Goal: Transaction & Acquisition: Register for event/course

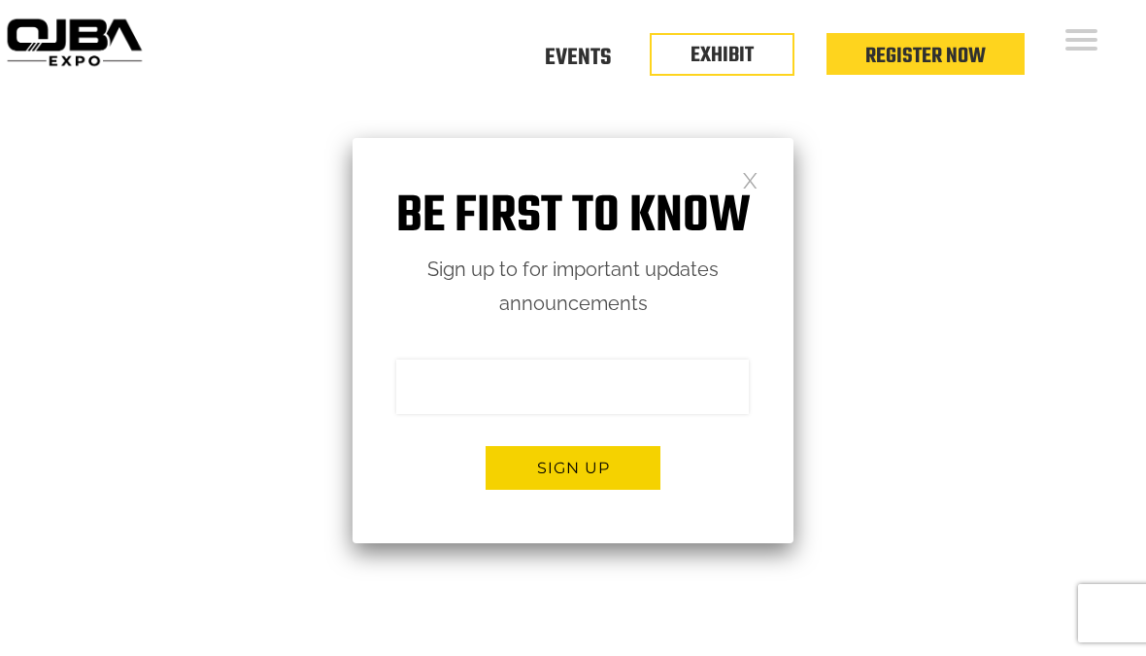
click at [579, 58] on link "Events" at bounding box center [578, 58] width 66 height 0
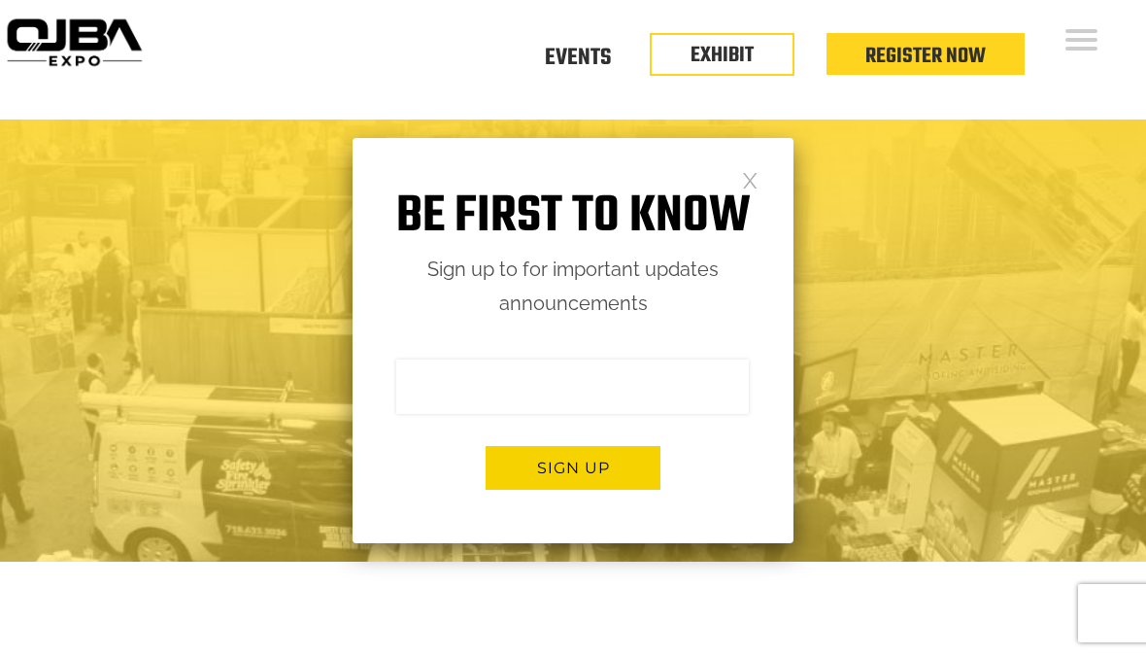
click at [588, 58] on link "Events" at bounding box center [578, 58] width 66 height 0
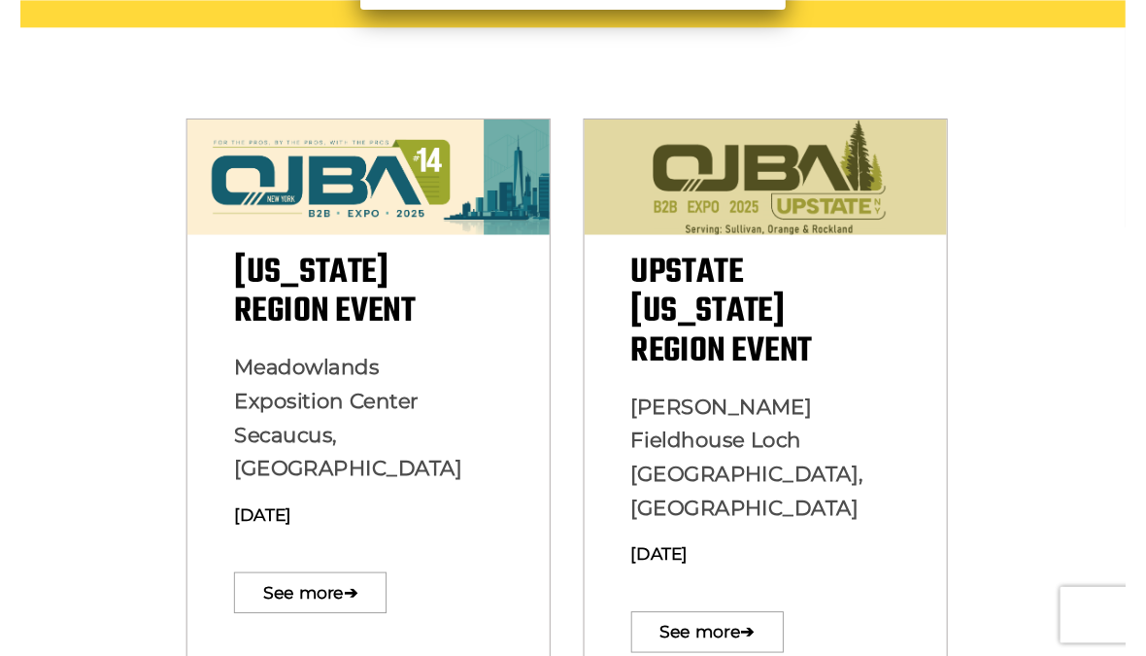
scroll to position [557, 0]
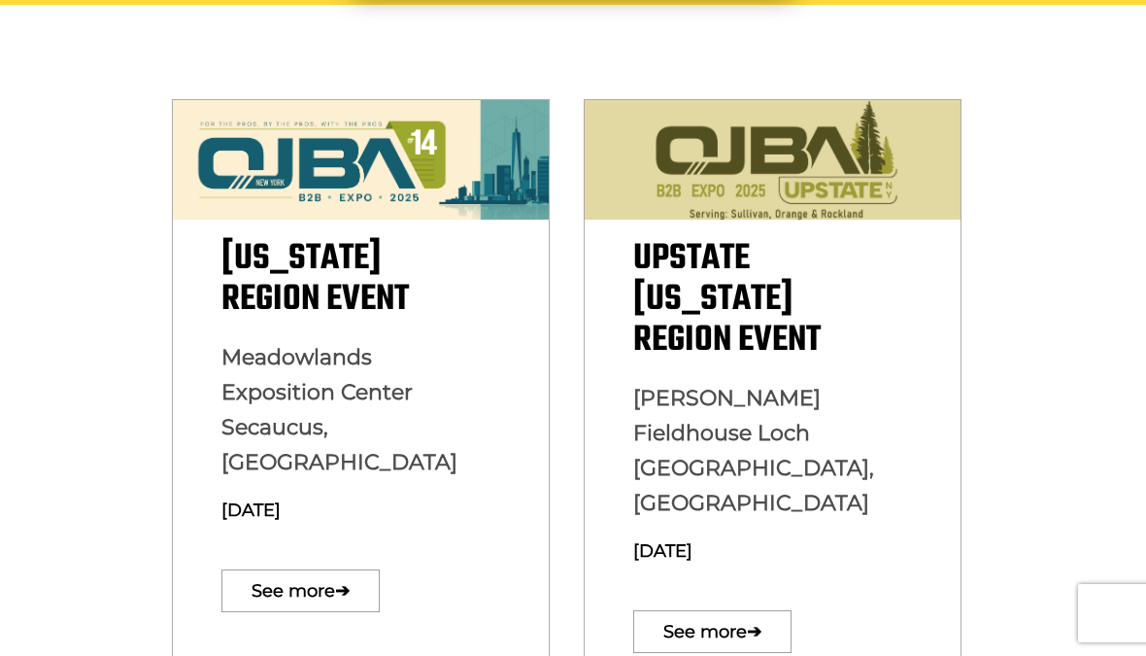
click at [273, 569] on link "See more ➔" at bounding box center [301, 590] width 158 height 43
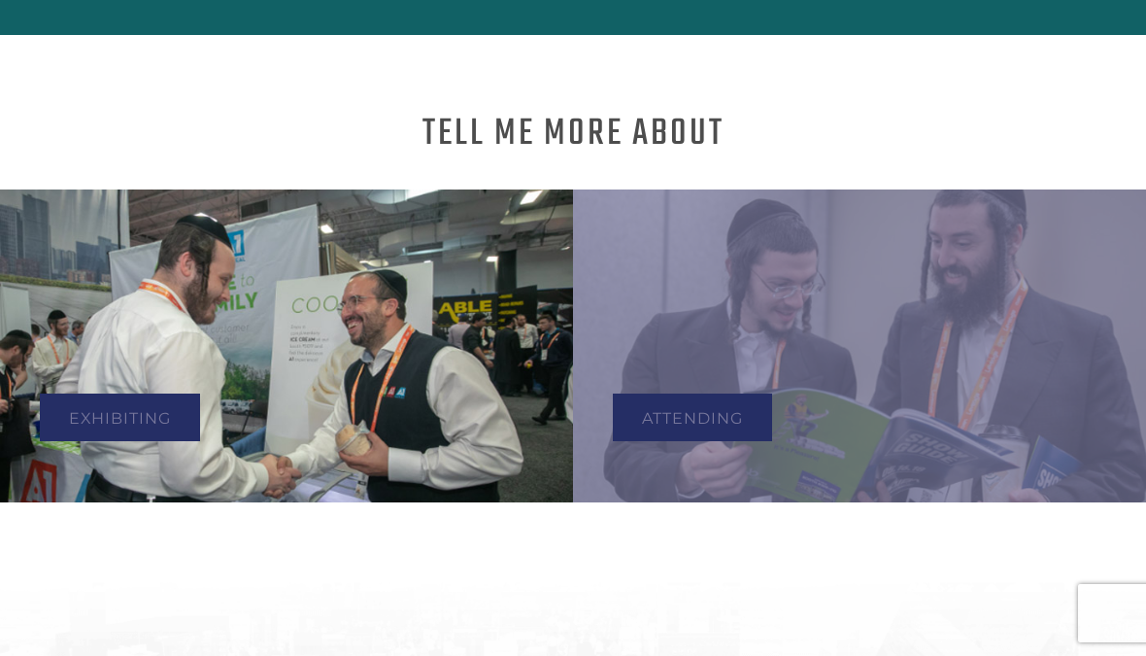
scroll to position [819, 0]
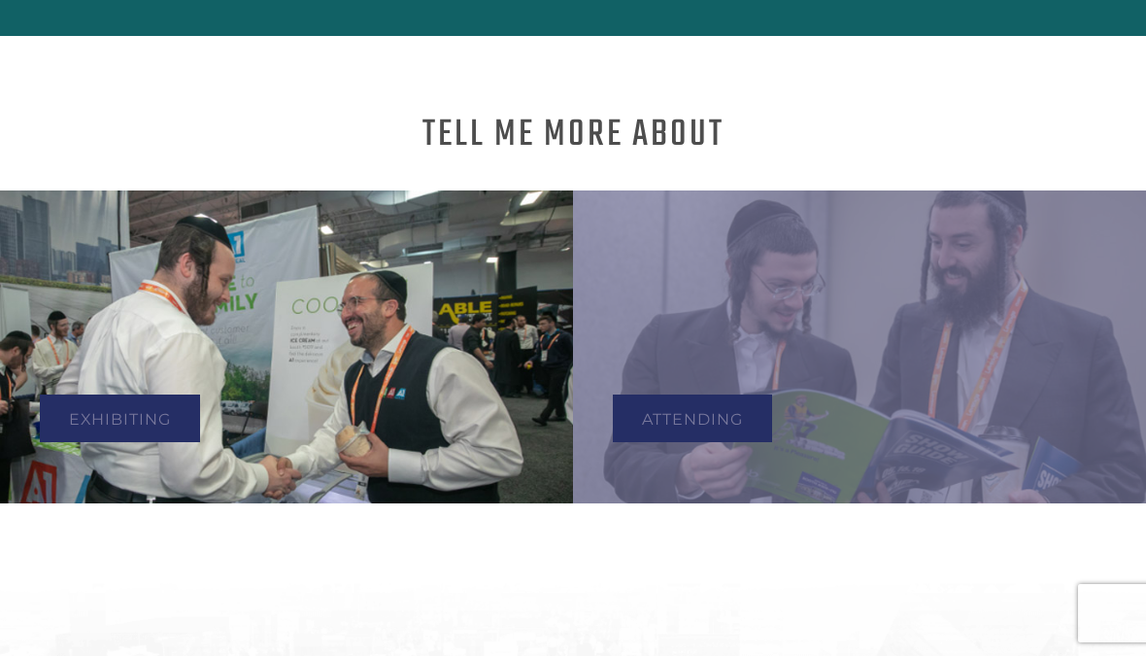
click at [134, 417] on link "Exhibiting" at bounding box center [120, 418] width 160 height 48
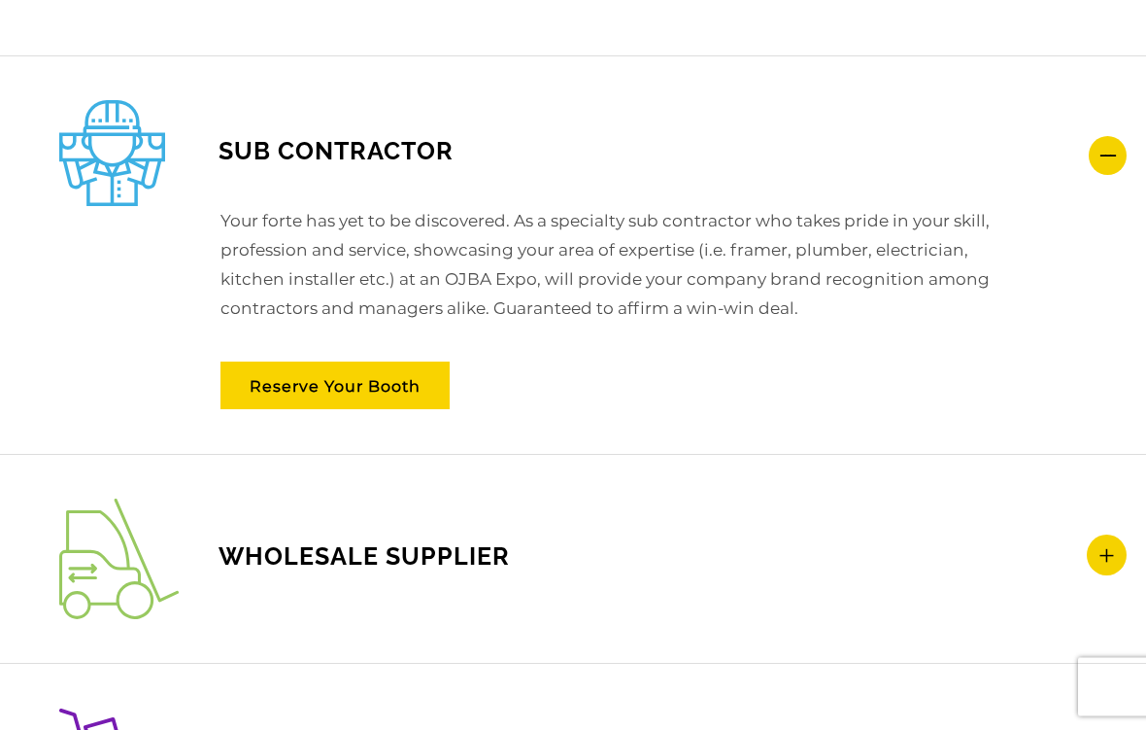
scroll to position [2733, 0]
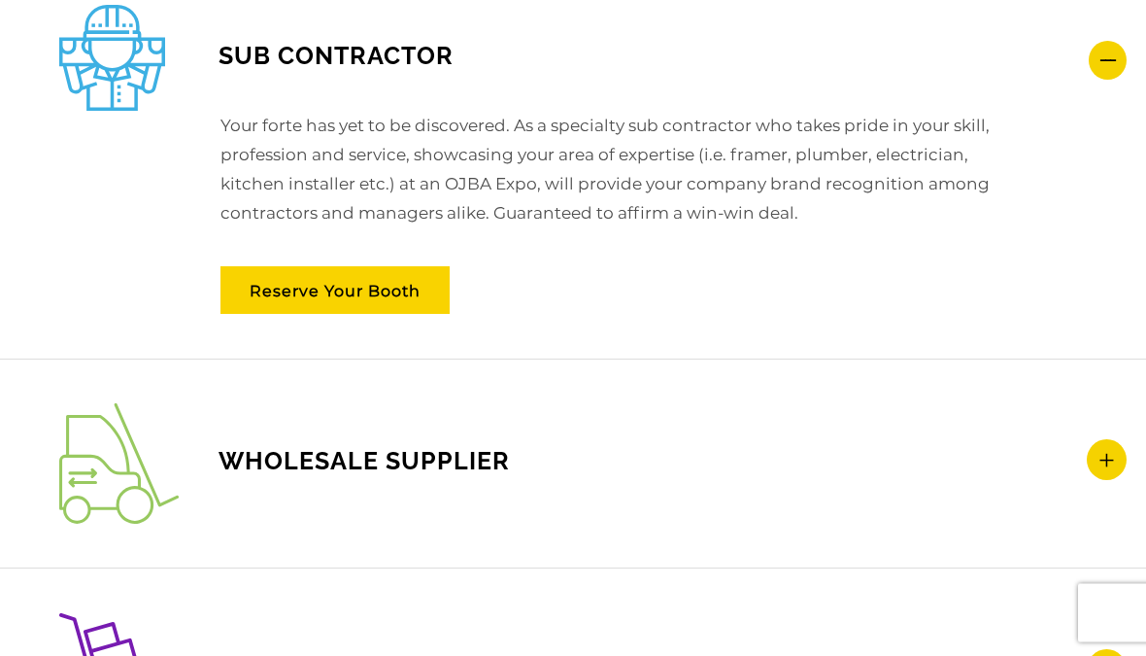
click at [1104, 450] on icon at bounding box center [1107, 460] width 40 height 41
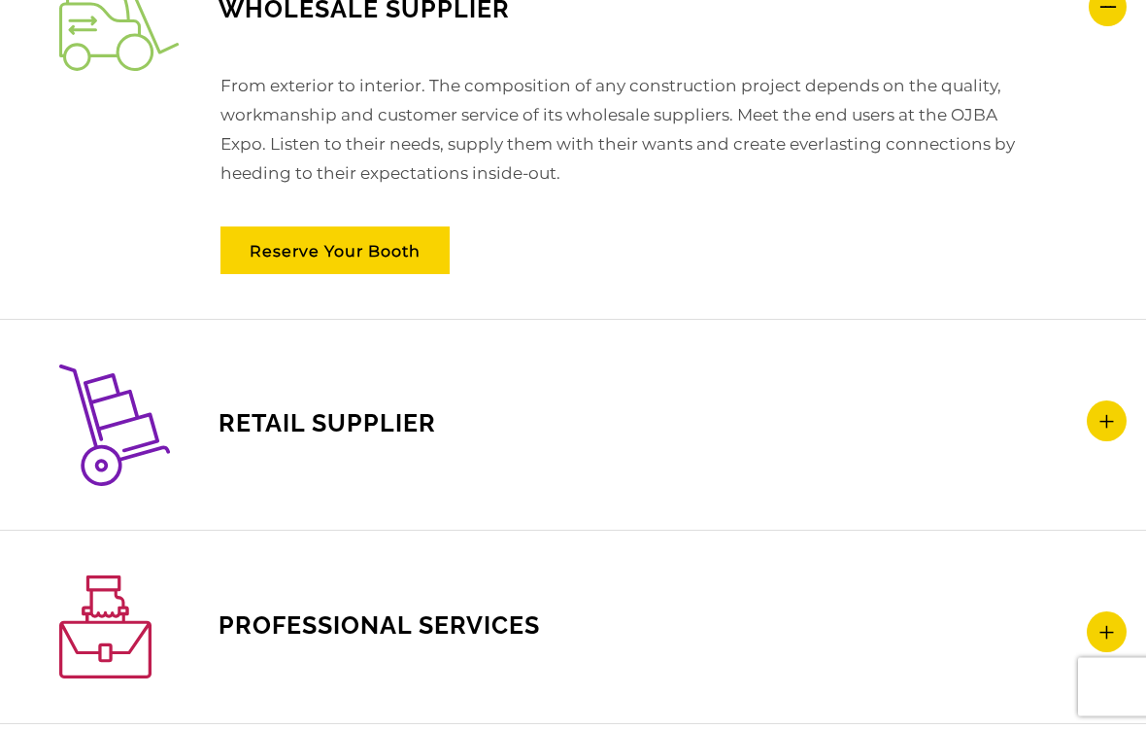
scroll to position [3075, 0]
click at [1119, 414] on icon at bounding box center [1107, 420] width 40 height 41
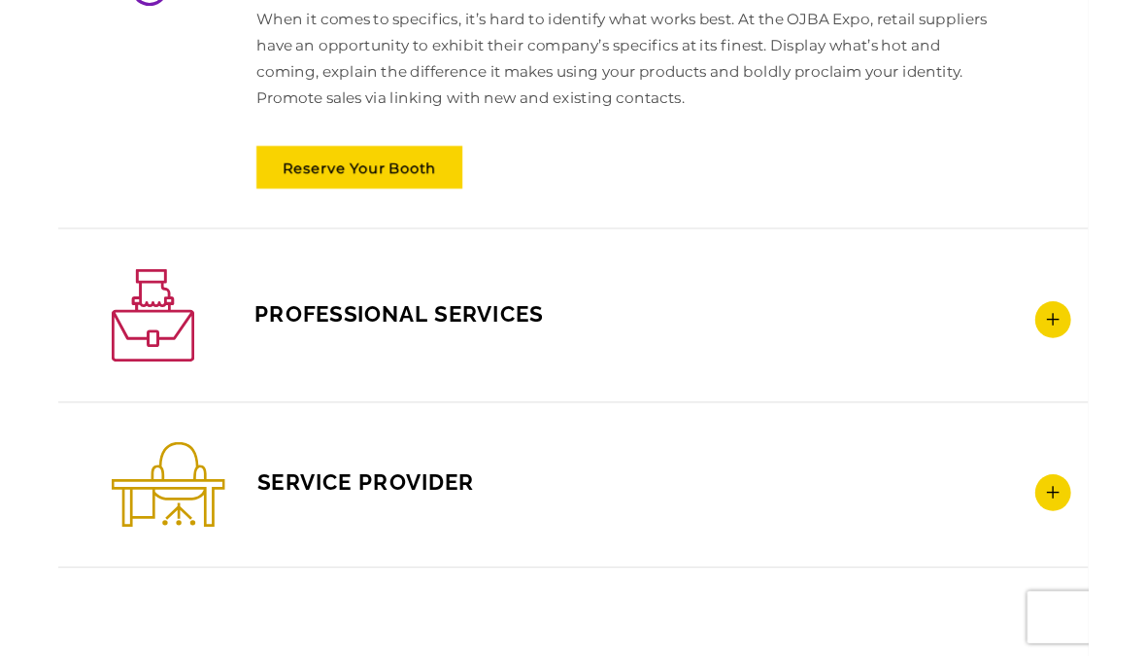
scroll to position [3361, 0]
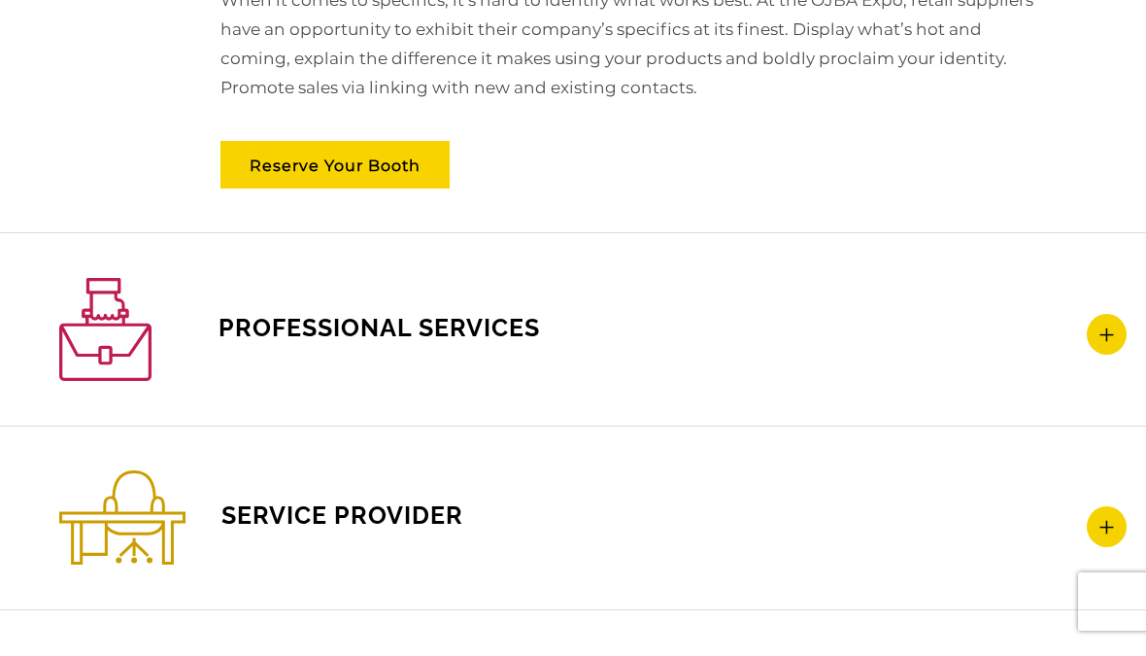
click at [1107, 333] on icon at bounding box center [1107, 345] width 40 height 41
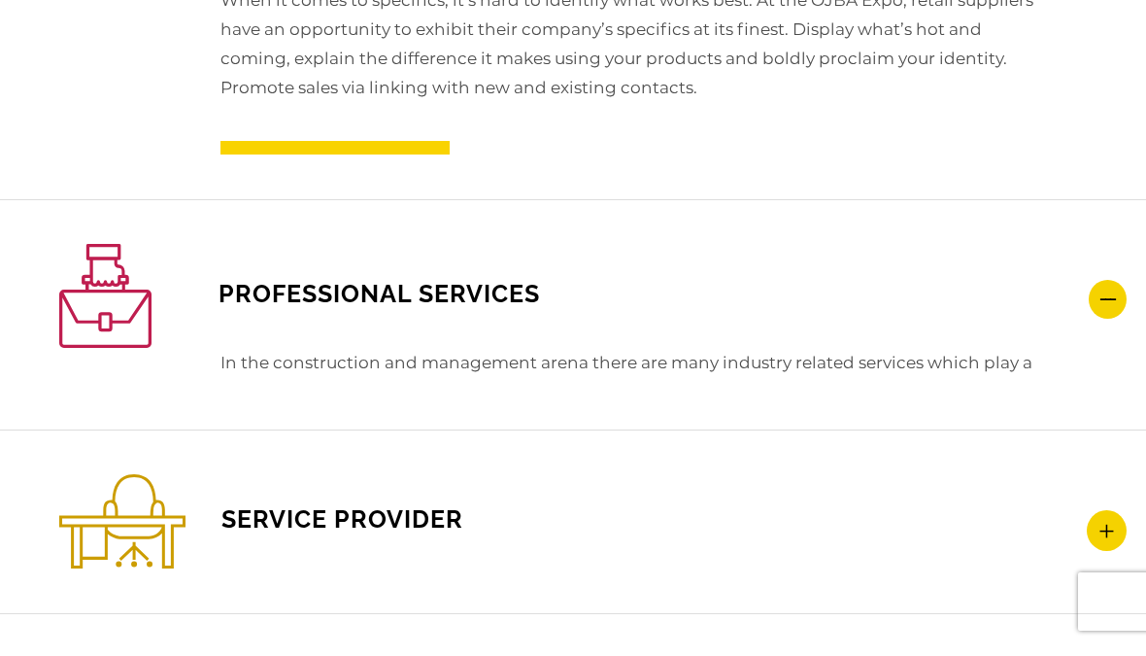
scroll to position [3372, 0]
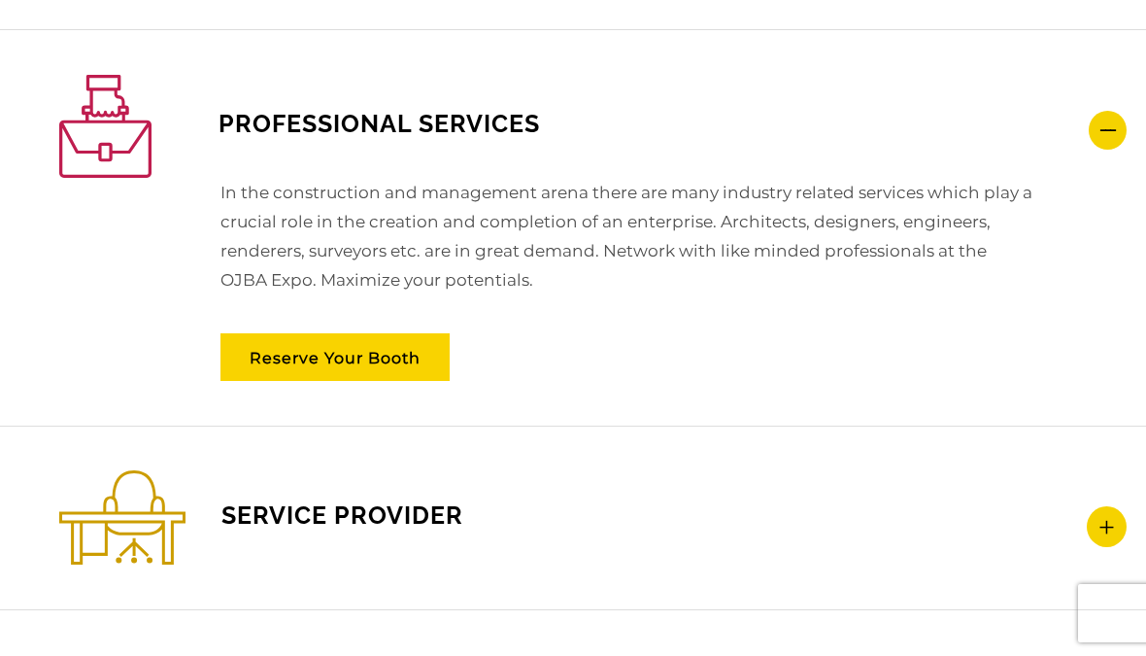
click at [1111, 531] on icon at bounding box center [1107, 526] width 40 height 41
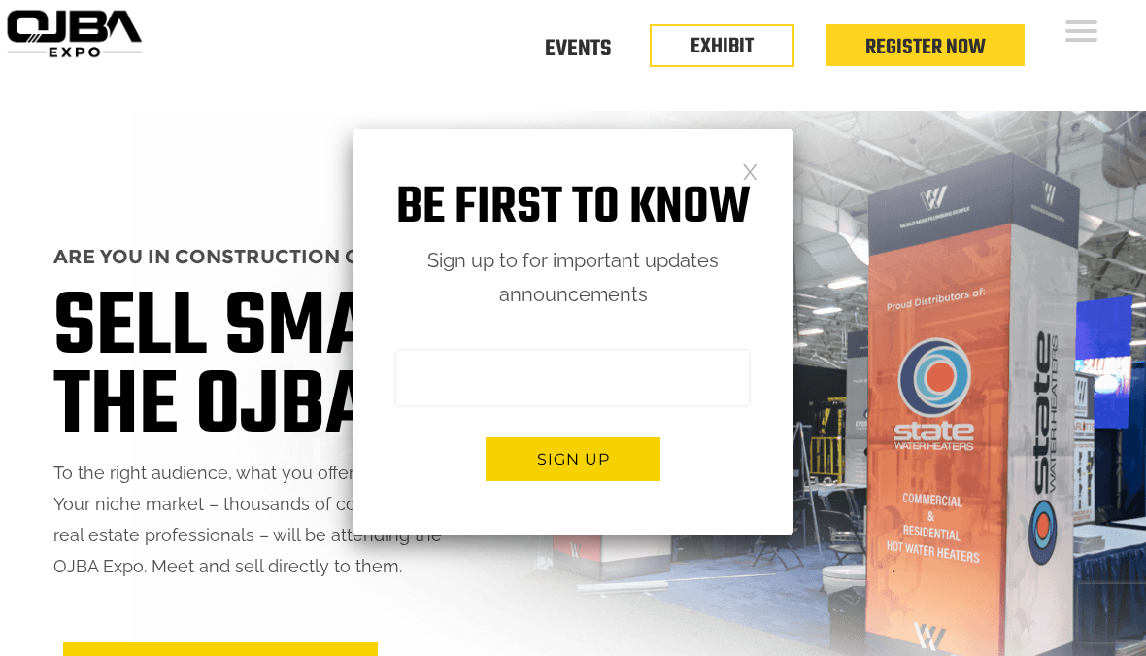
scroll to position [0, 0]
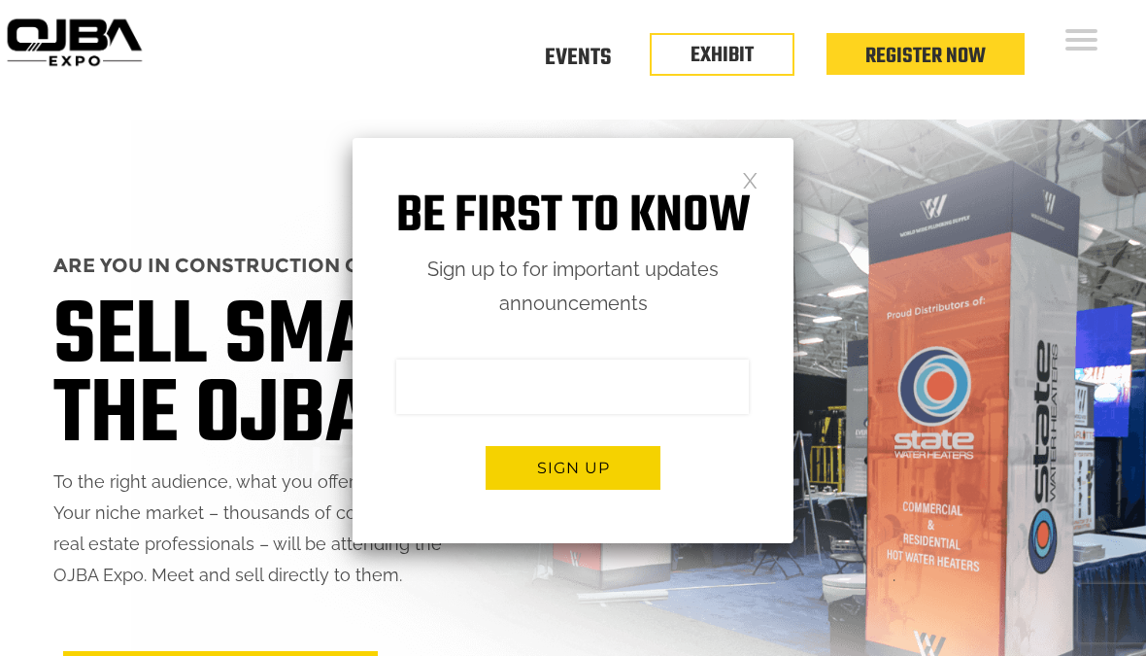
click at [757, 185] on link at bounding box center [750, 179] width 17 height 17
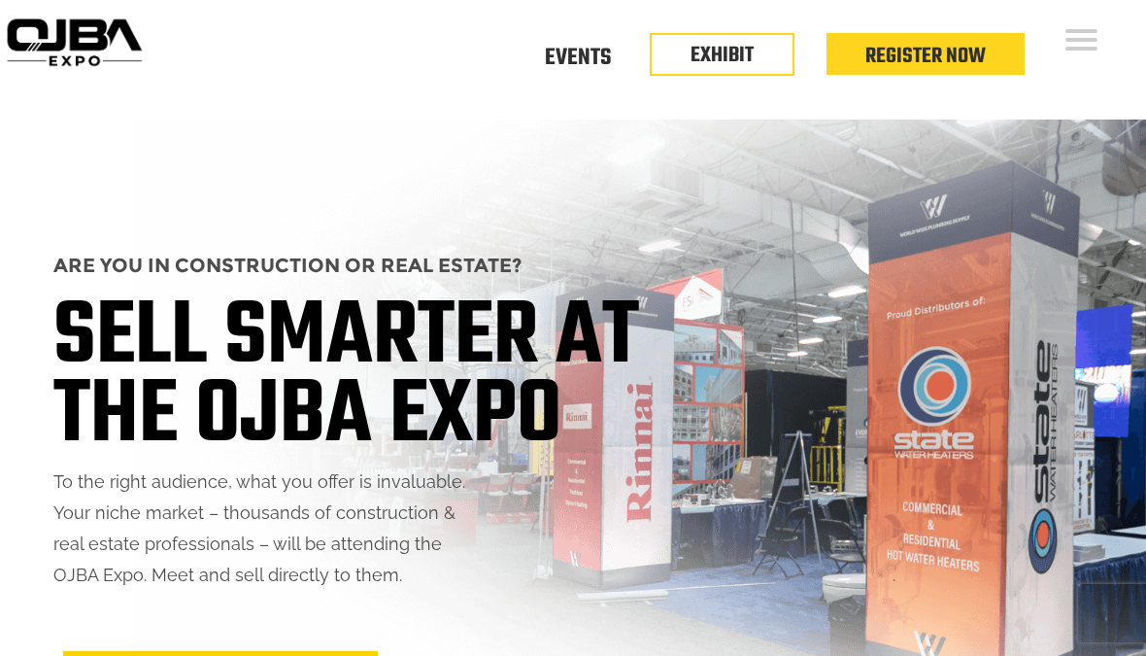
click at [752, 56] on link "EXHIBIT" at bounding box center [722, 55] width 63 height 33
